Goal: Information Seeking & Learning: Learn about a topic

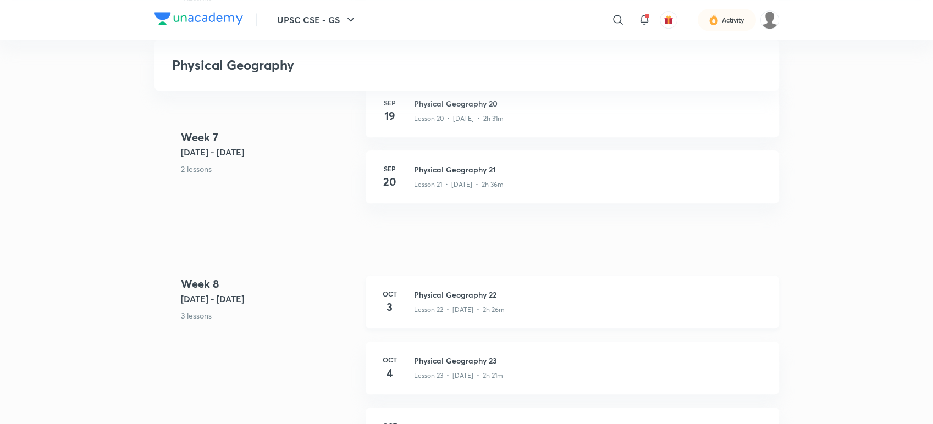
click at [444, 291] on h3 "Physical Geography 22" at bounding box center [590, 295] width 352 height 12
click at [489, 362] on h3 "Physical Geography 23" at bounding box center [590, 361] width 352 height 12
